Goal: Task Accomplishment & Management: Manage account settings

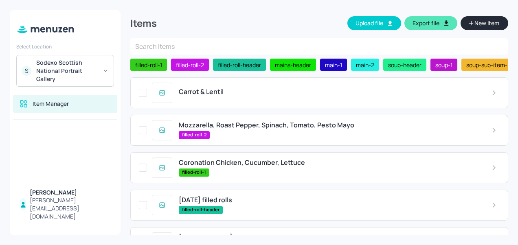
scroll to position [291, 0]
click at [220, 95] on span "Carrot & Lentil" at bounding box center [201, 92] width 45 height 8
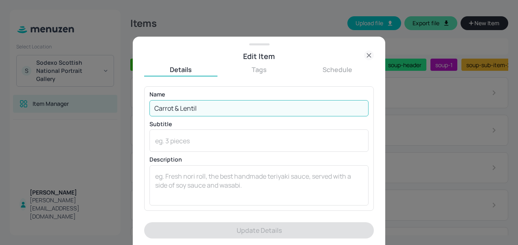
drag, startPoint x: 220, startPoint y: 108, endPoint x: 145, endPoint y: 108, distance: 75.4
click at [145, 108] on div "Name Carrot & Lentil ​ Subtitle x ​ Description x ​" at bounding box center [259, 148] width 230 height 124
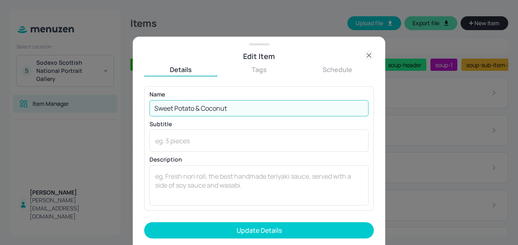
type input "Sweet Potato & Coconut"
click at [144, 222] on button "Update Details" at bounding box center [259, 230] width 230 height 16
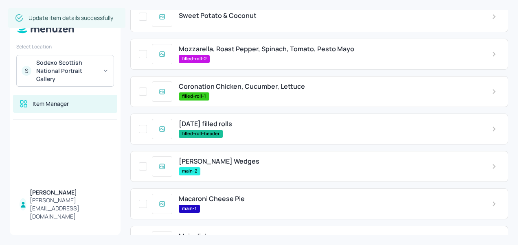
scroll to position [76, 0]
click at [235, 51] on span "Mozzarella, Roast Pepper, Spinach, Tomato, Pesto Mayo" at bounding box center [267, 50] width 176 height 8
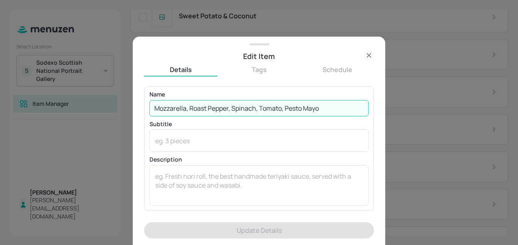
drag, startPoint x: 327, startPoint y: 109, endPoint x: 141, endPoint y: 105, distance: 186.2
click at [141, 105] on div "Edit Item Details Tags Schedule Name Mozzarella, Roast Pepper, Spinach, Tomato,…" at bounding box center [259, 141] width 253 height 209
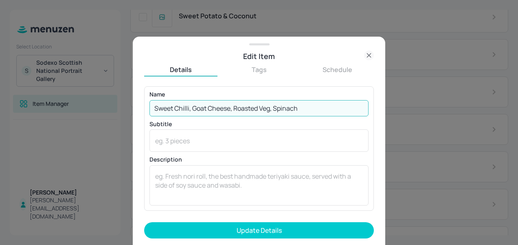
type input "Sweet Chilli, Goat Cheese, Roasted Veg, Spinach"
click at [144, 222] on button "Update Details" at bounding box center [259, 230] width 230 height 16
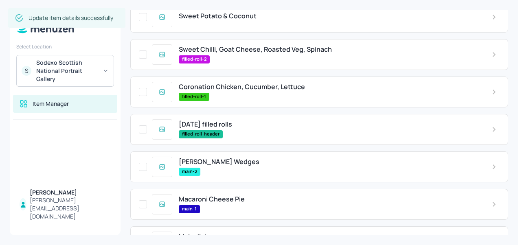
click at [222, 91] on span "Coronation Chicken, Cucumber, Lettuce" at bounding box center [242, 87] width 126 height 8
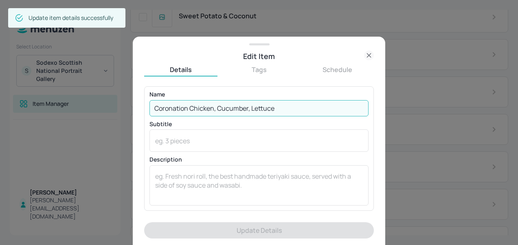
drag, startPoint x: 282, startPoint y: 112, endPoint x: 143, endPoint y: 108, distance: 139.8
click at [161, 113] on input "Coronation Chicken, Cucumber, Lettuce" at bounding box center [258, 108] width 219 height 16
click at [142, 108] on div "Edit Item Details Tags Schedule Name Coronation Chicken, Cucumber, Lettuce ​ Su…" at bounding box center [259, 141] width 253 height 209
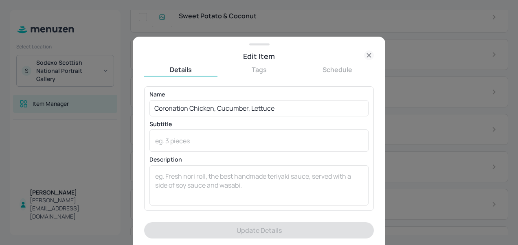
click at [142, 108] on div "Edit Item Details Tags Schedule Name Coronation Chicken, Cucumber, Lettuce ​ Su…" at bounding box center [259, 141] width 253 height 209
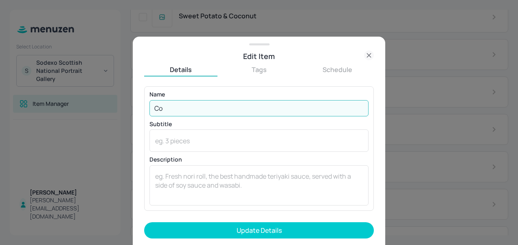
type input "C"
type input "Prosciutto, Pesto Mayo, Gem Lettuce, Tomato, Cucumber"
click at [144, 222] on button "Update Details" at bounding box center [259, 230] width 230 height 16
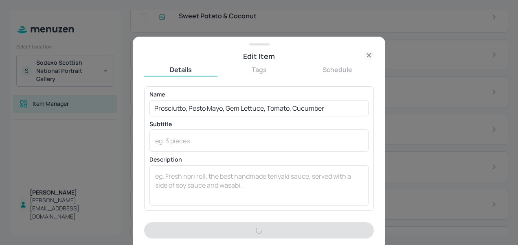
click at [324, 123] on p "Subtitle" at bounding box center [258, 124] width 219 height 6
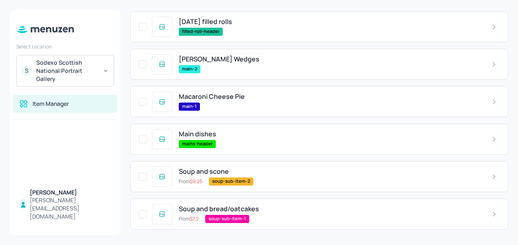
scroll to position [181, 0]
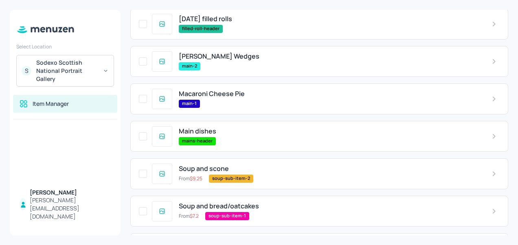
click at [264, 60] on div "[PERSON_NAME] Wedges" at bounding box center [329, 57] width 300 height 8
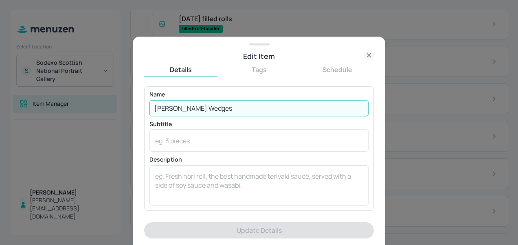
drag, startPoint x: 238, startPoint y: 104, endPoint x: 153, endPoint y: 108, distance: 84.8
click at [153, 108] on input "[PERSON_NAME] Wedges" at bounding box center [258, 108] width 219 height 16
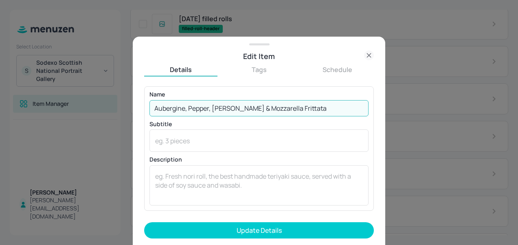
type input "Aubergine, Pepper, Spinach & Mozzarella Frittata"
click at [144, 222] on button "Update Details" at bounding box center [259, 230] width 230 height 16
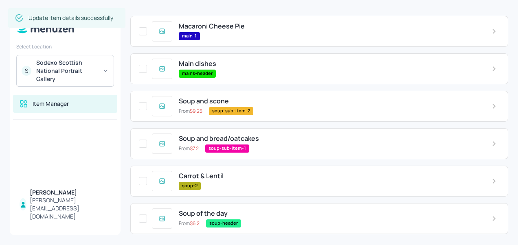
scroll to position [291, 0]
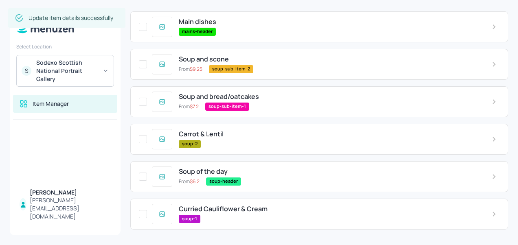
click at [221, 141] on div "soup-2" at bounding box center [329, 144] width 300 height 8
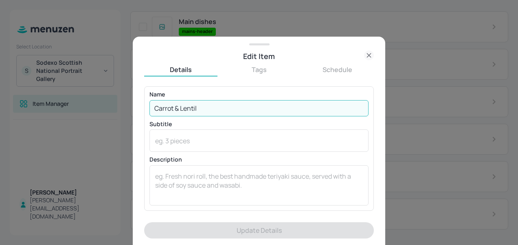
drag, startPoint x: 215, startPoint y: 108, endPoint x: 149, endPoint y: 112, distance: 65.7
click at [149, 112] on input "Carrot & Lentil" at bounding box center [258, 108] width 219 height 16
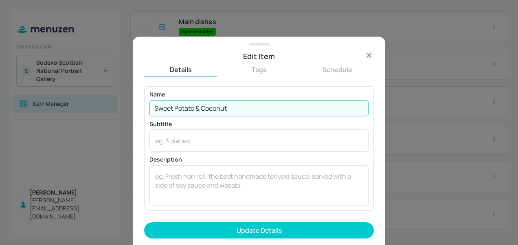
type input "Sweet Potato & Coconut"
click at [144, 222] on button "Update Details" at bounding box center [259, 230] width 230 height 16
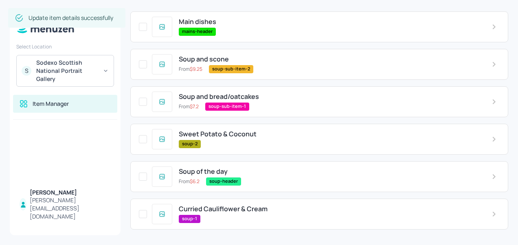
click at [214, 212] on span "Curried Cauliflower & Cream" at bounding box center [223, 209] width 89 height 8
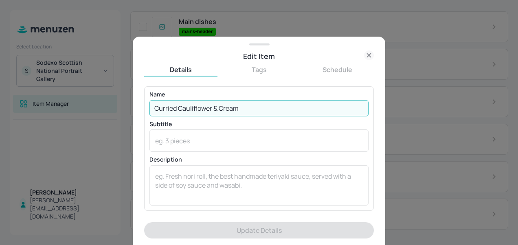
drag, startPoint x: 253, startPoint y: 108, endPoint x: 149, endPoint y: 112, distance: 103.9
click at [149, 112] on input "Curried Cauliflower & Cream" at bounding box center [258, 108] width 219 height 16
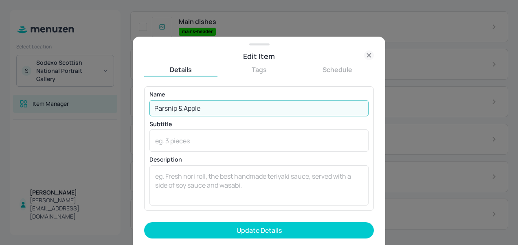
type input "Parsnip & Apple"
click at [144, 222] on button "Update Details" at bounding box center [259, 230] width 230 height 16
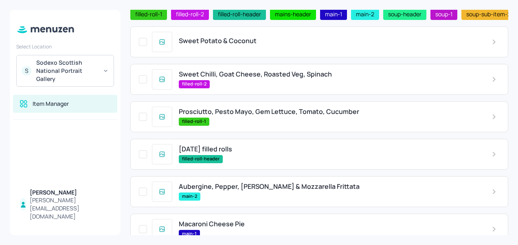
scroll to position [51, 0]
